Goal: Transaction & Acquisition: Book appointment/travel/reservation

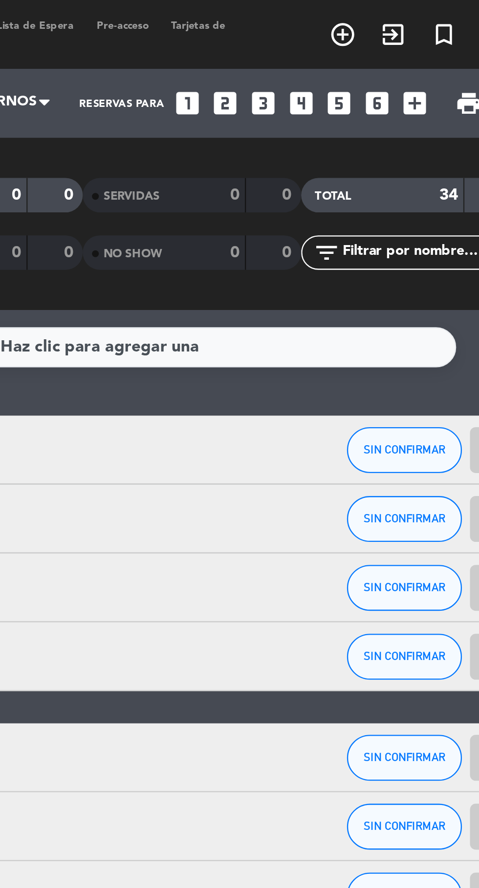
click at [398, 16] on icon "add_circle_outline" at bounding box center [396, 15] width 12 height 12
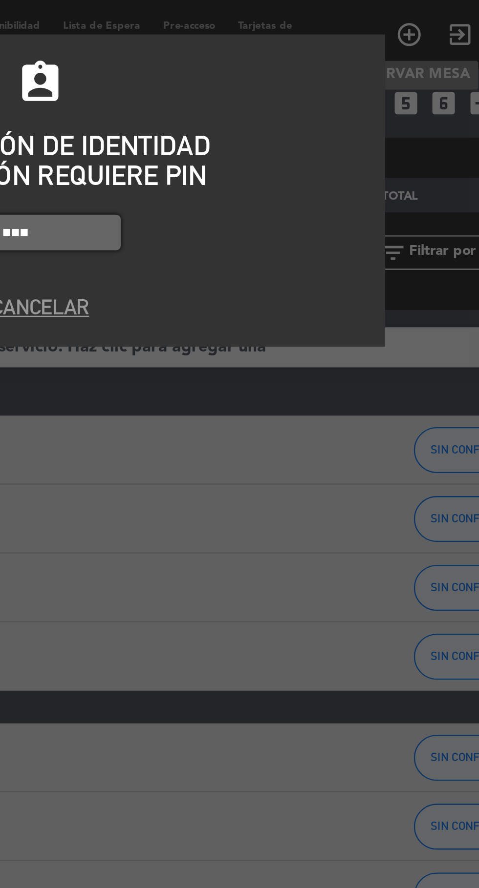
type input "7149"
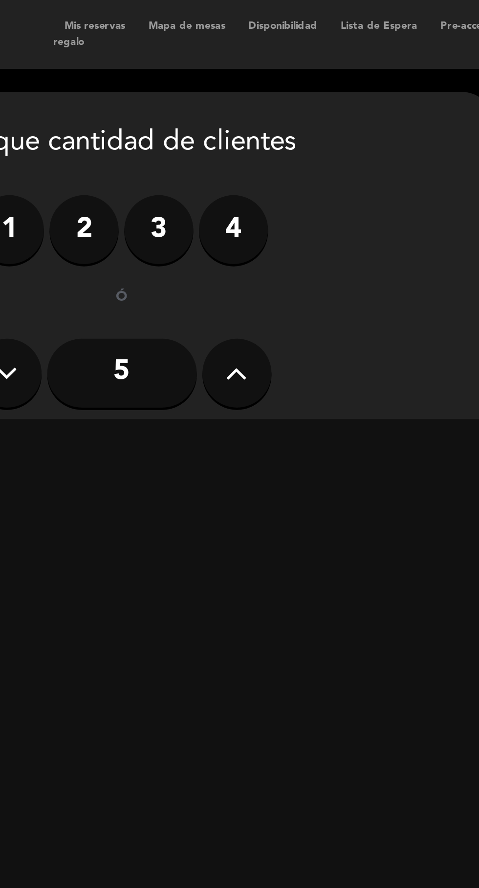
click at [136, 95] on label "2" at bounding box center [139, 97] width 29 height 29
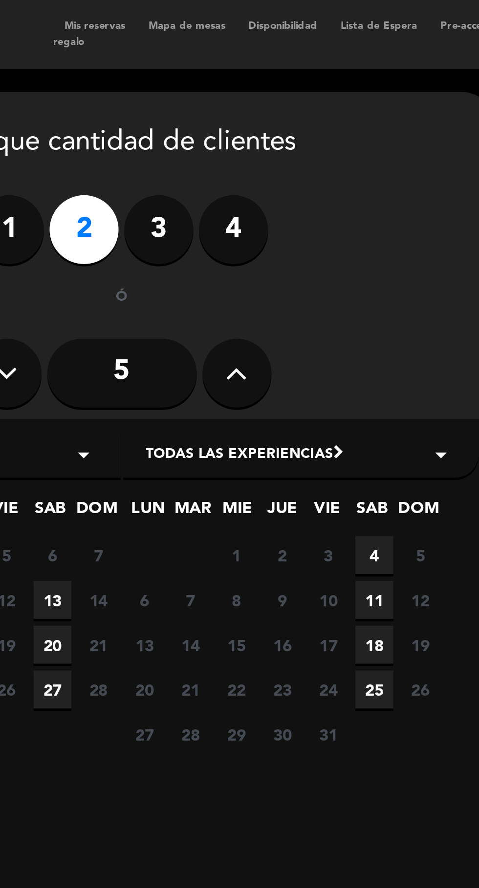
click at [130, 254] on span "13" at bounding box center [127, 255] width 16 height 16
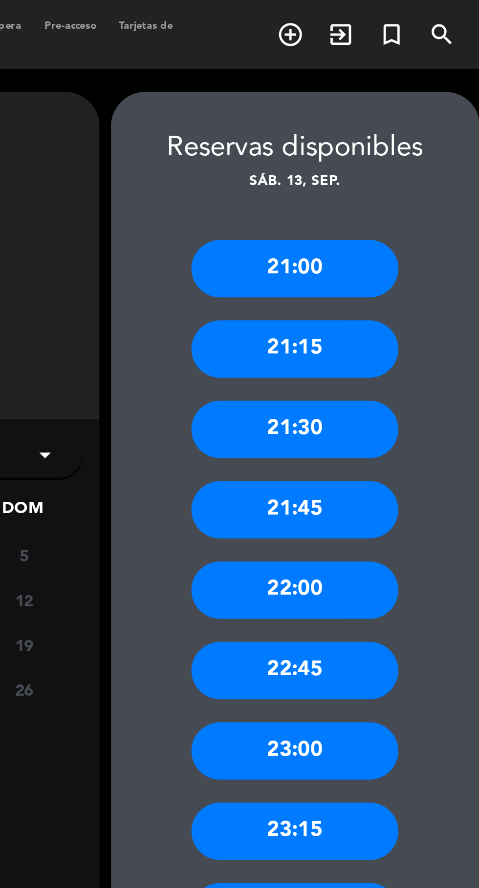
click at [406, 182] on div "21:30" at bounding box center [398, 182] width 88 height 24
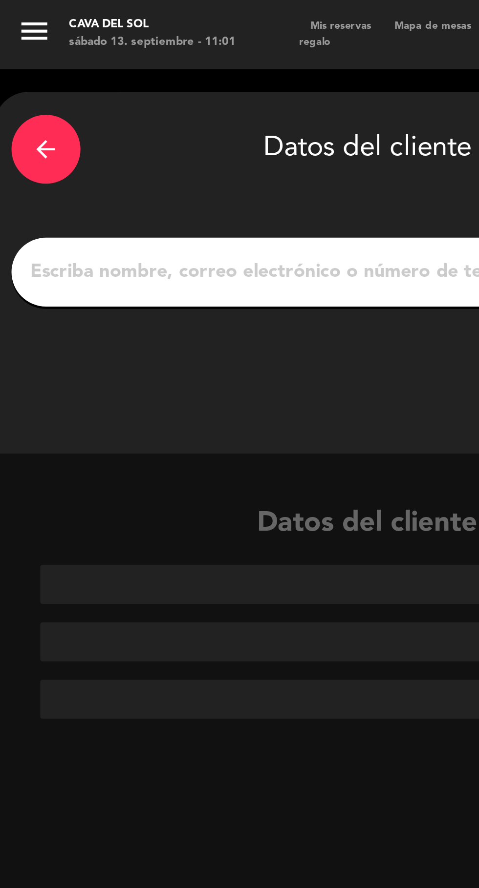
click at [101, 115] on input "1" at bounding box center [156, 116] width 288 height 14
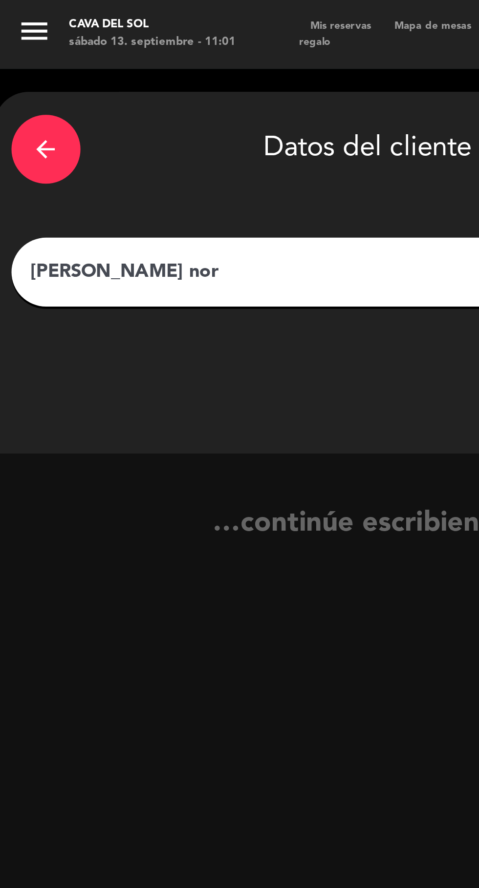
type input "[PERSON_NAME]"
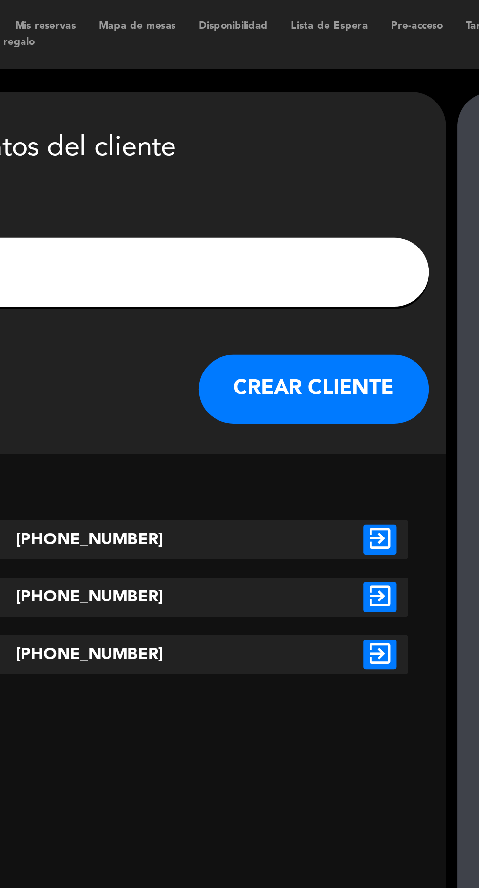
click at [292, 234] on icon "exit_to_app" at bounding box center [287, 229] width 14 height 13
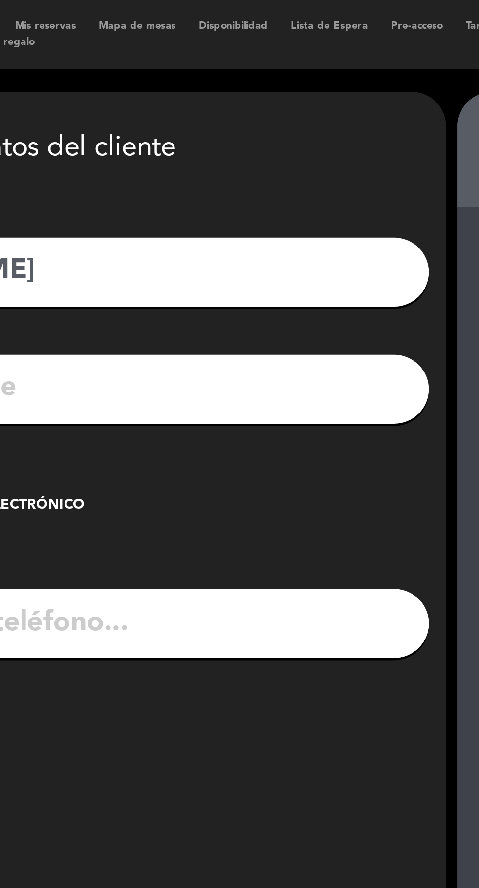
type input "[PHONE_NUMBER]"
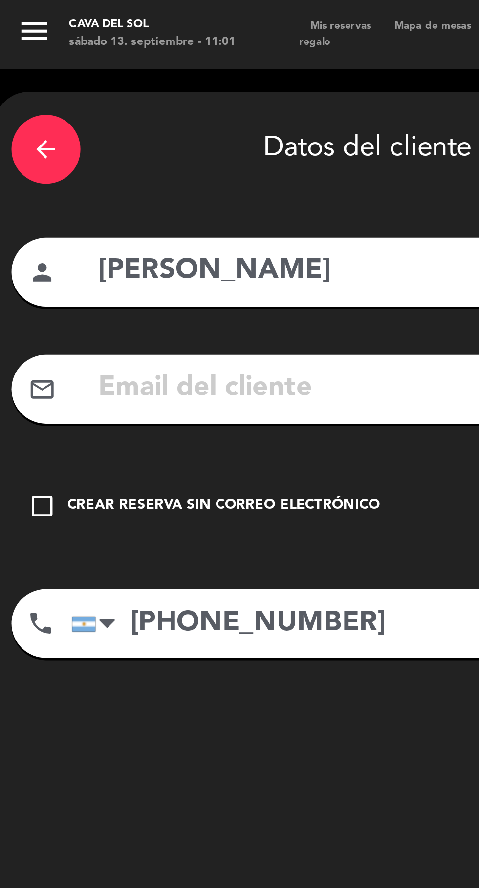
click at [19, 216] on icon "check_box_outline_blank" at bounding box center [18, 215] width 12 height 12
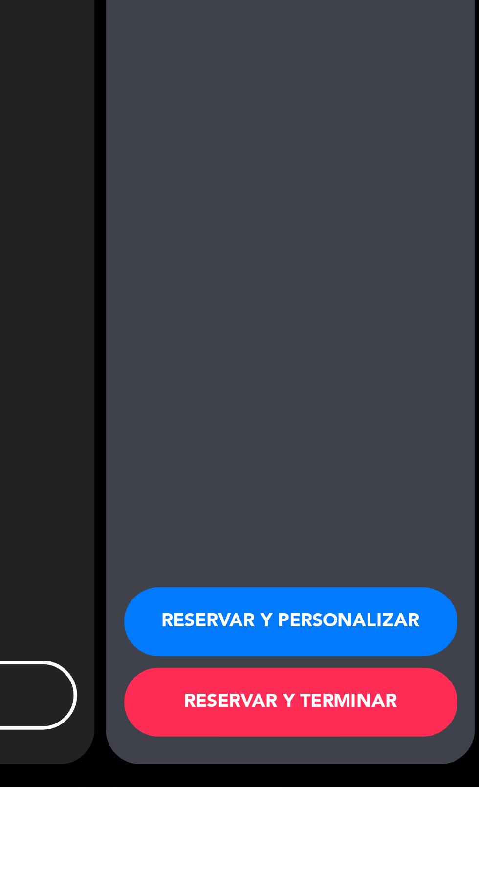
click at [401, 867] on button "RESERVAR Y TERMINAR" at bounding box center [399, 851] width 142 height 29
